Goal: Transaction & Acquisition: Purchase product/service

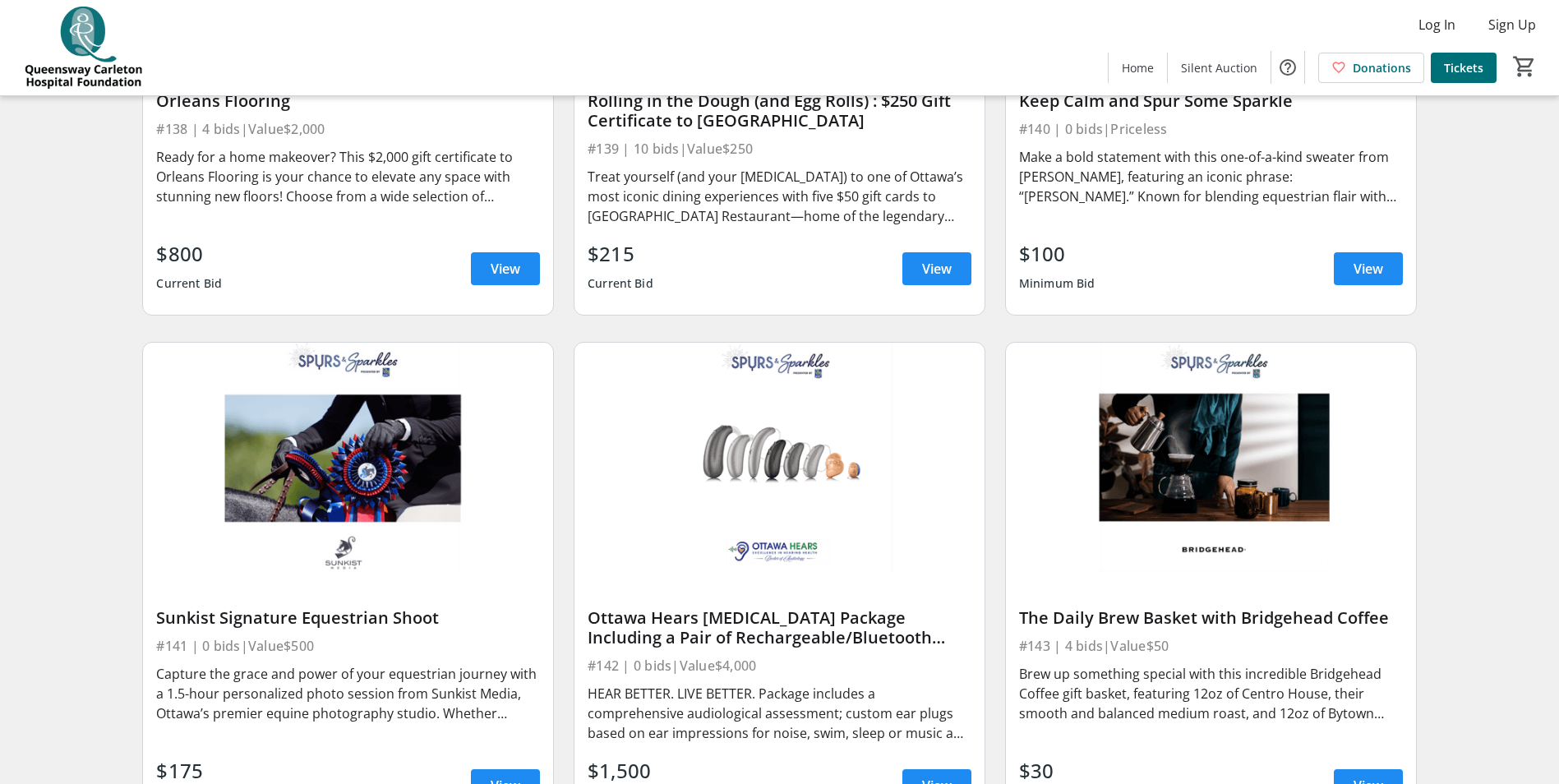
scroll to position [6290, 0]
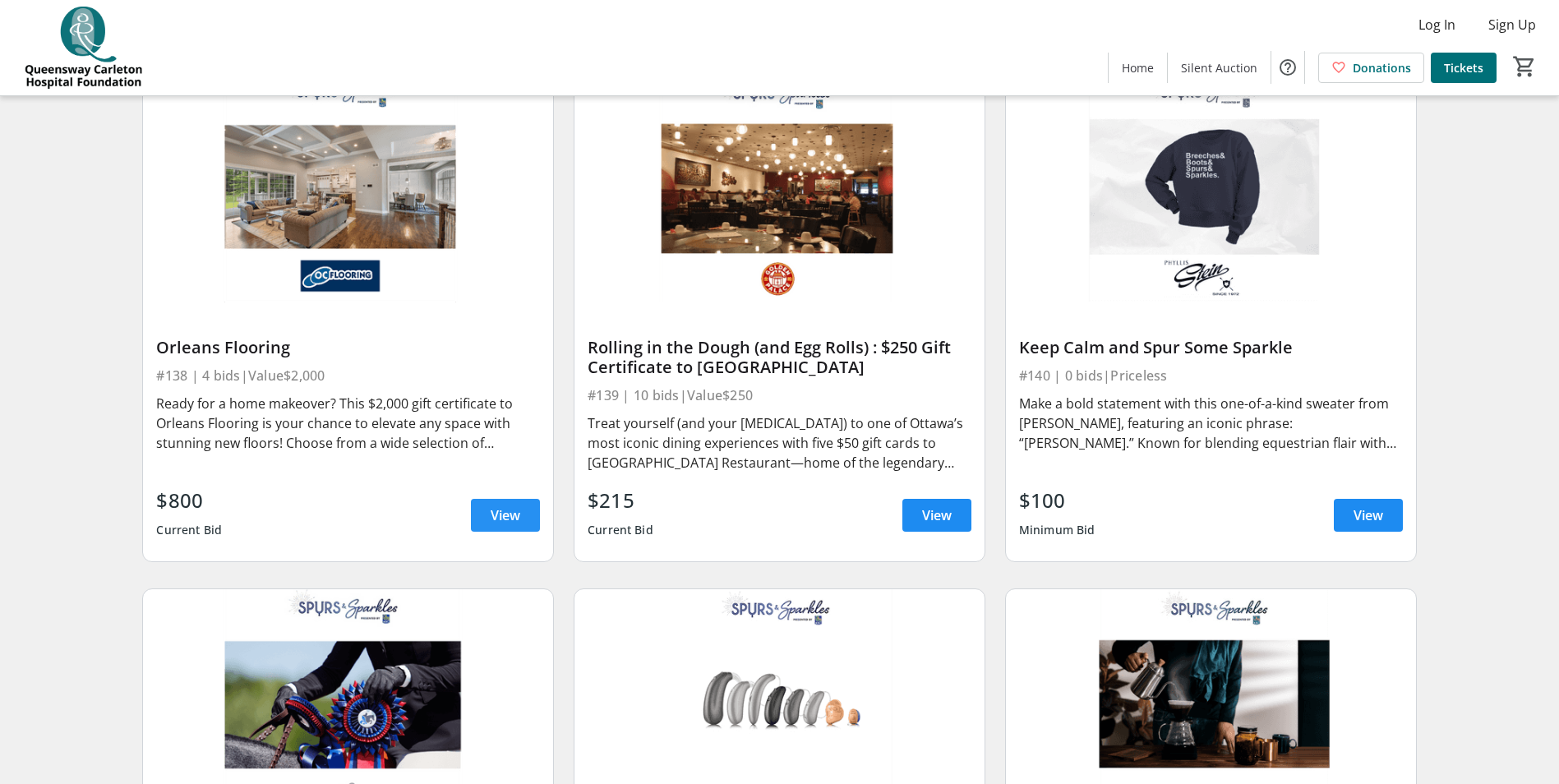
click at [494, 505] on span "View" at bounding box center [505, 515] width 30 height 20
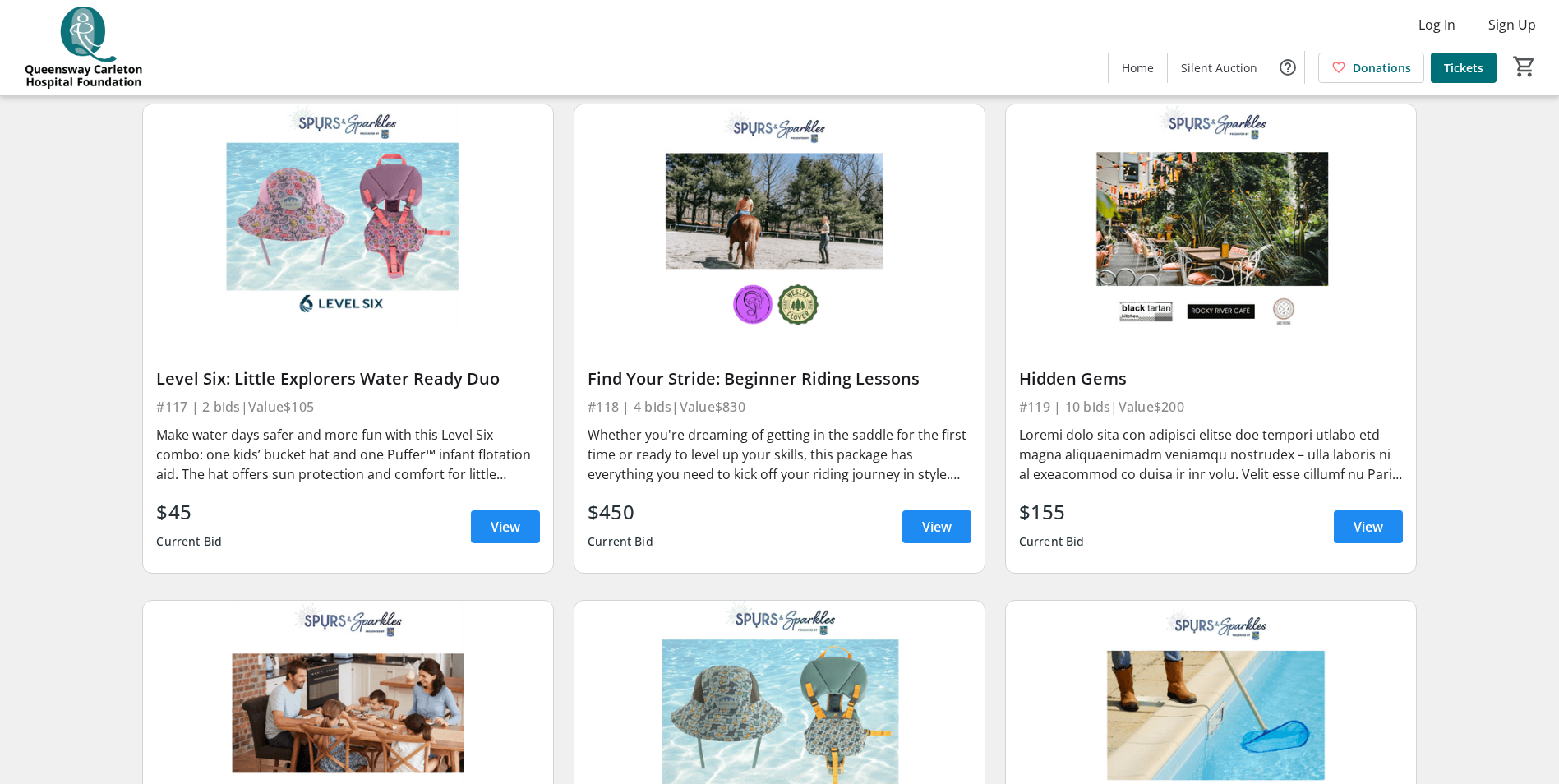
scroll to position [2676, 0]
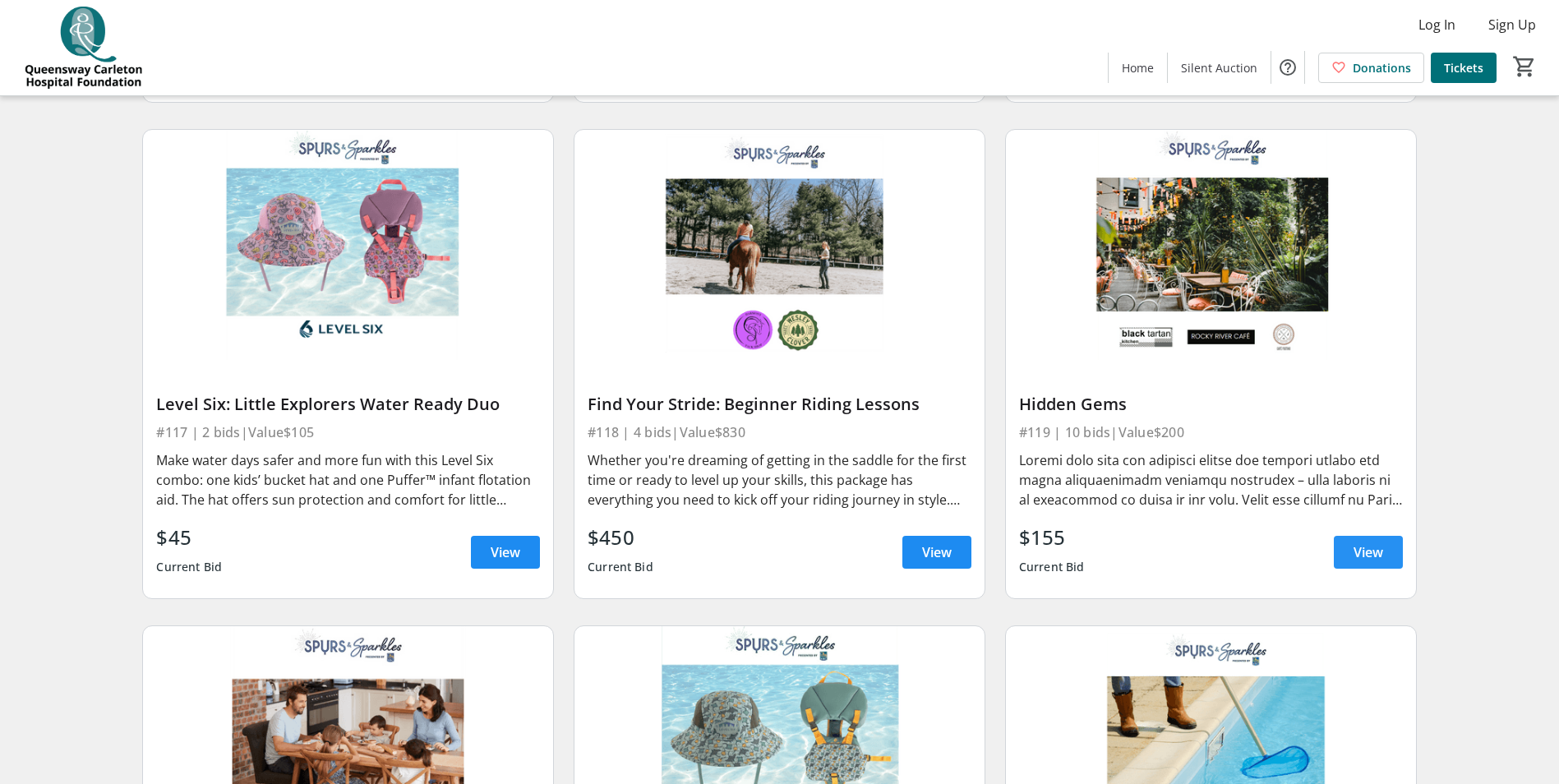
click at [1375, 542] on span "View" at bounding box center [1368, 551] width 30 height 20
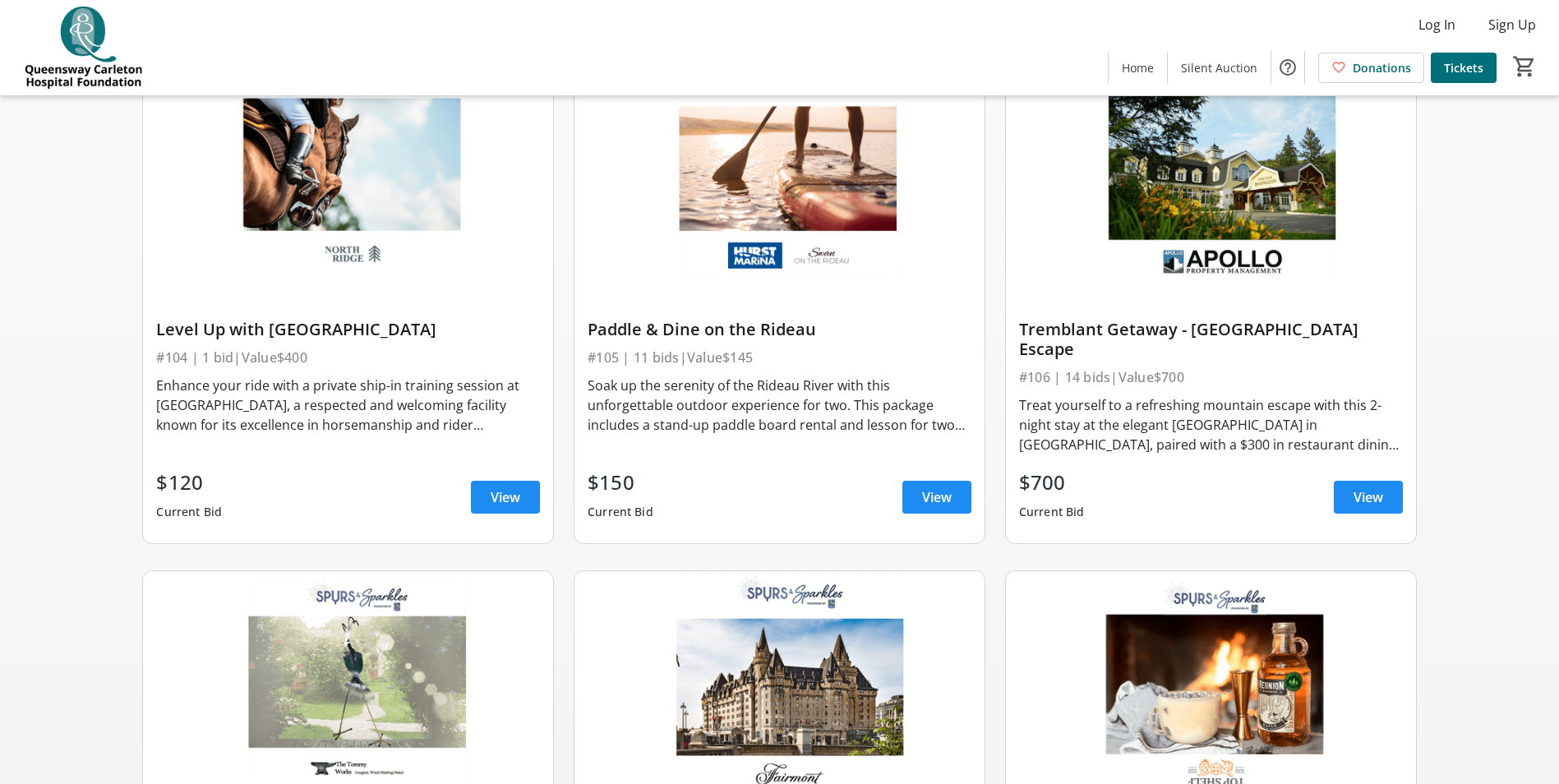
scroll to position [622, 0]
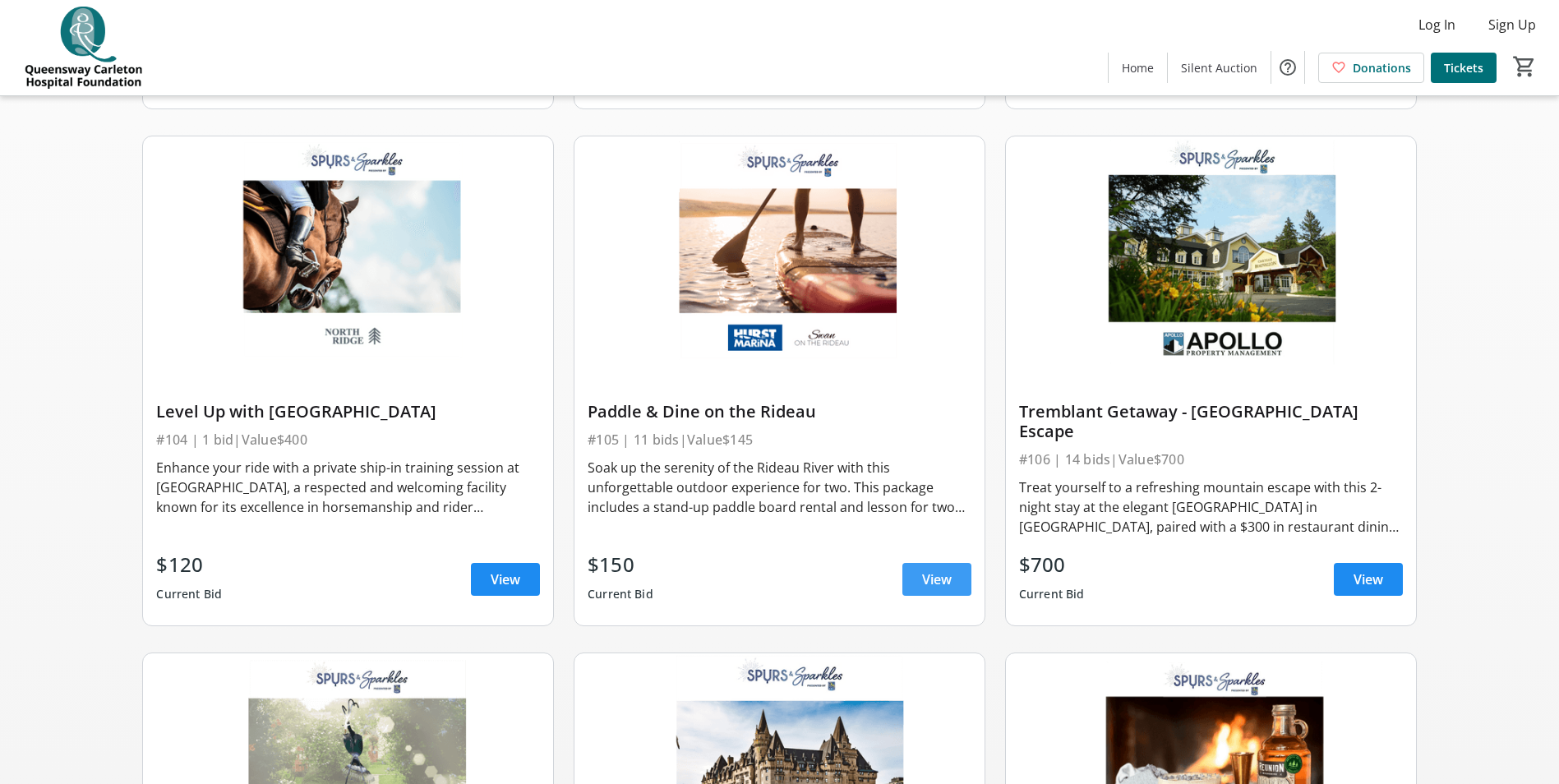
click at [954, 567] on span at bounding box center [936, 579] width 69 height 39
